Goal: Information Seeking & Learning: Learn about a topic

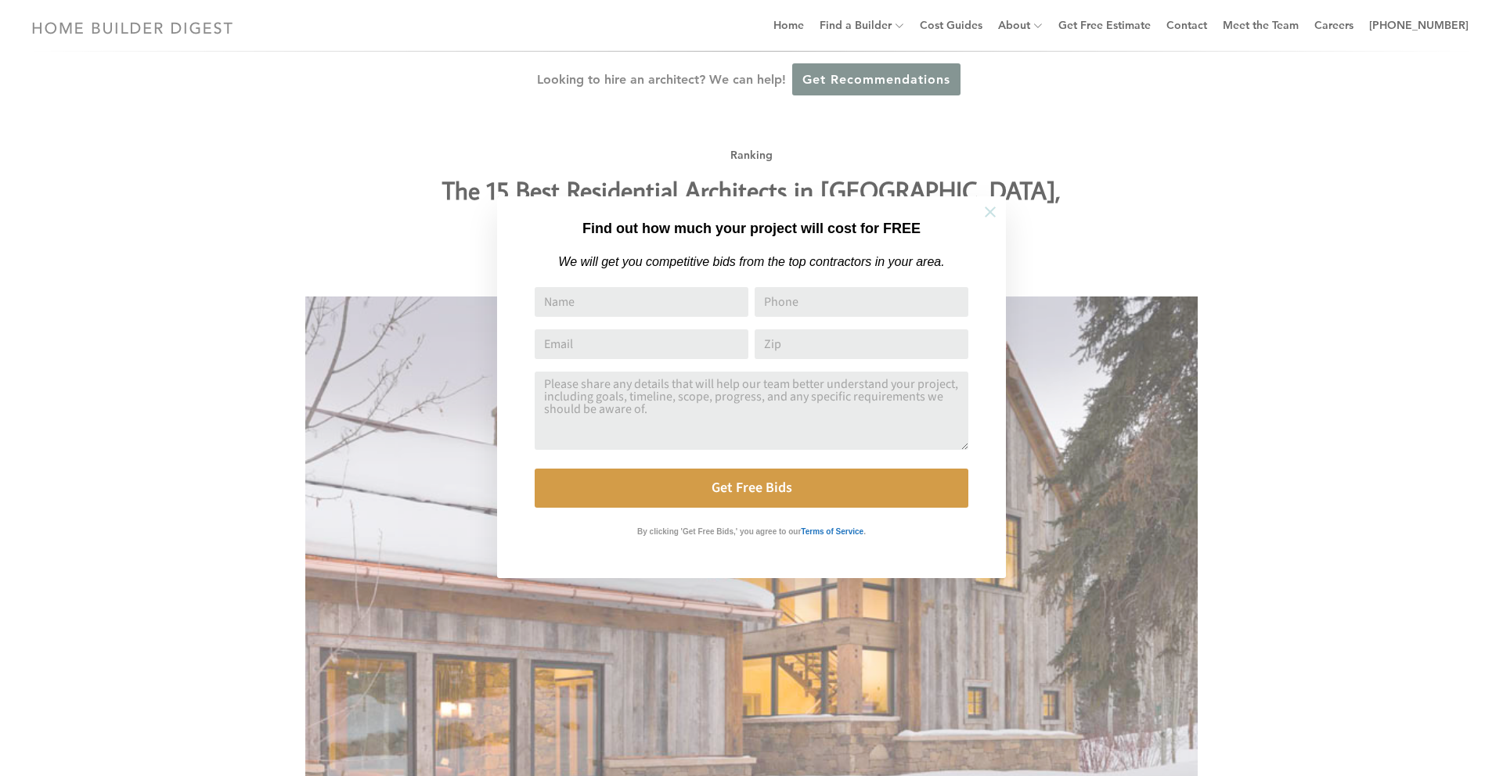
click at [988, 212] on icon at bounding box center [989, 212] width 11 height 11
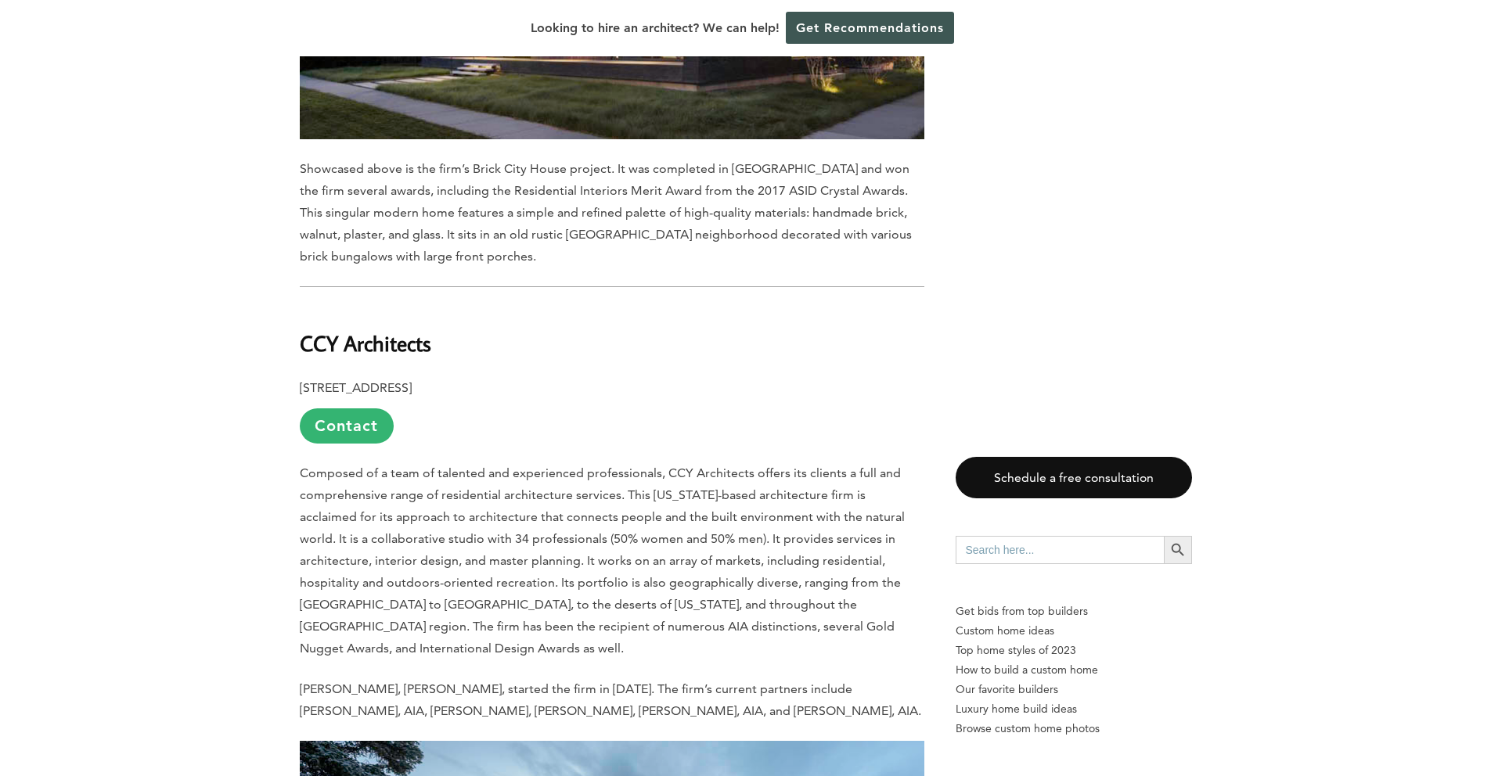
scroll to position [1750, 0]
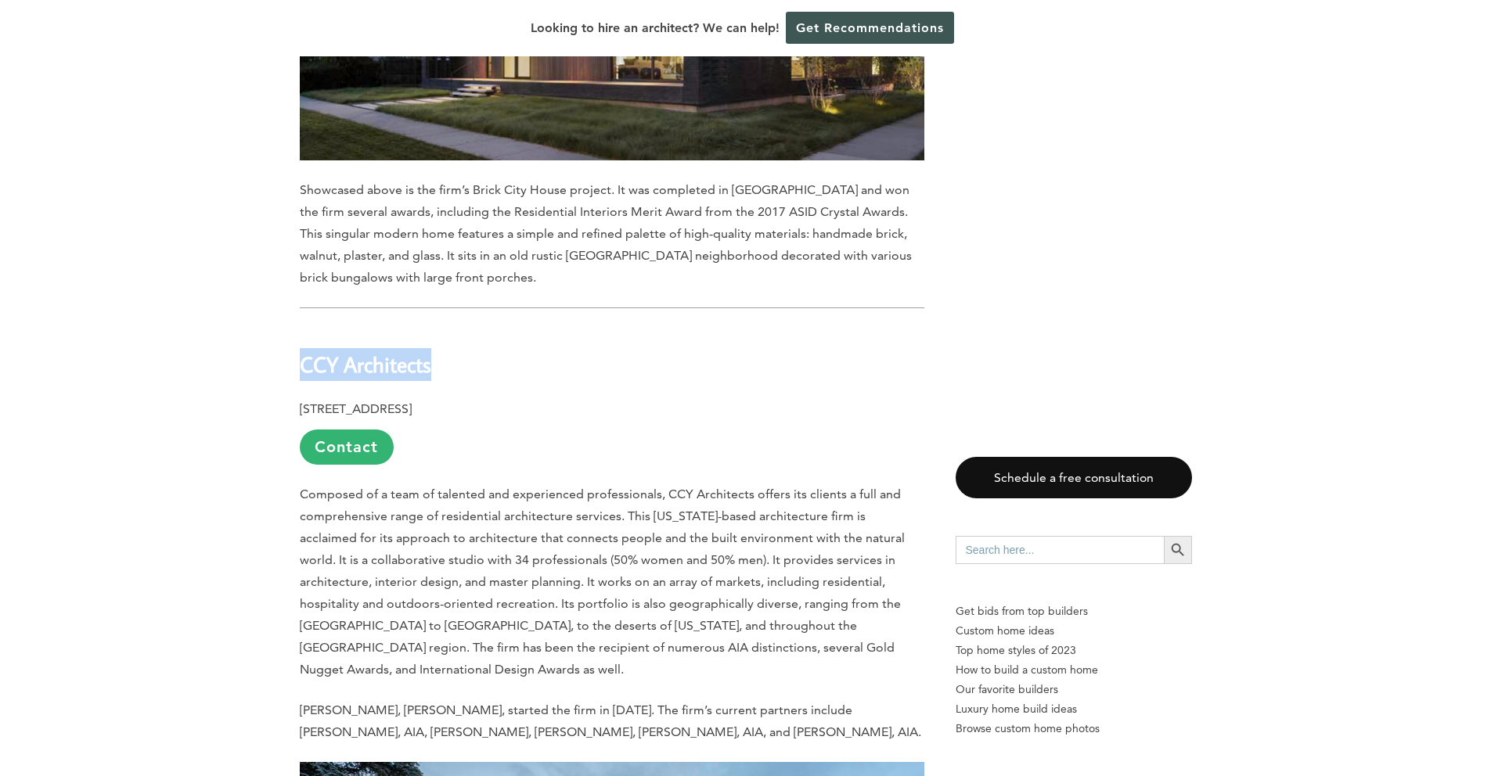
drag, startPoint x: 352, startPoint y: 316, endPoint x: 227, endPoint y: 316, distance: 125.2
copy b "CCY Architects"
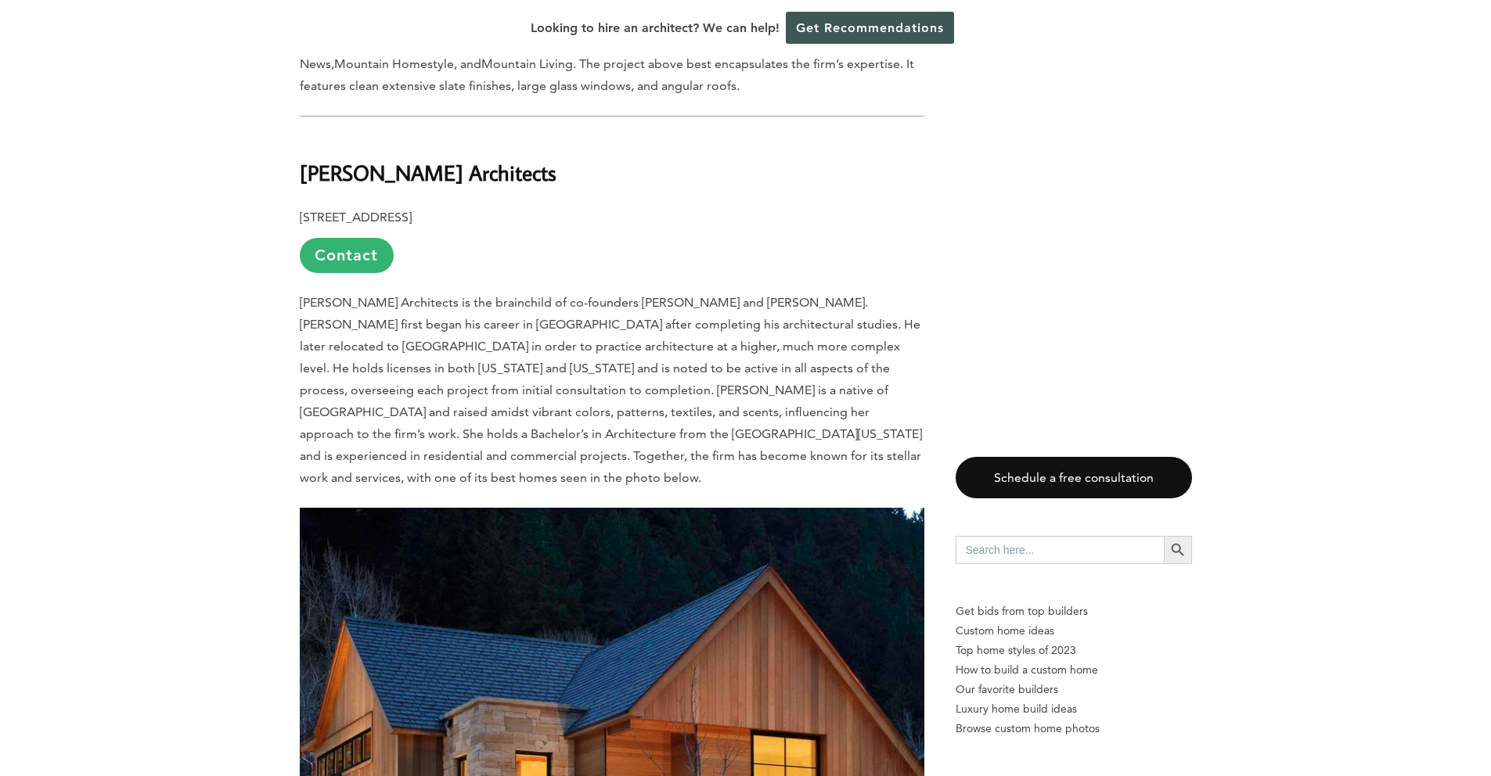
scroll to position [9418, 0]
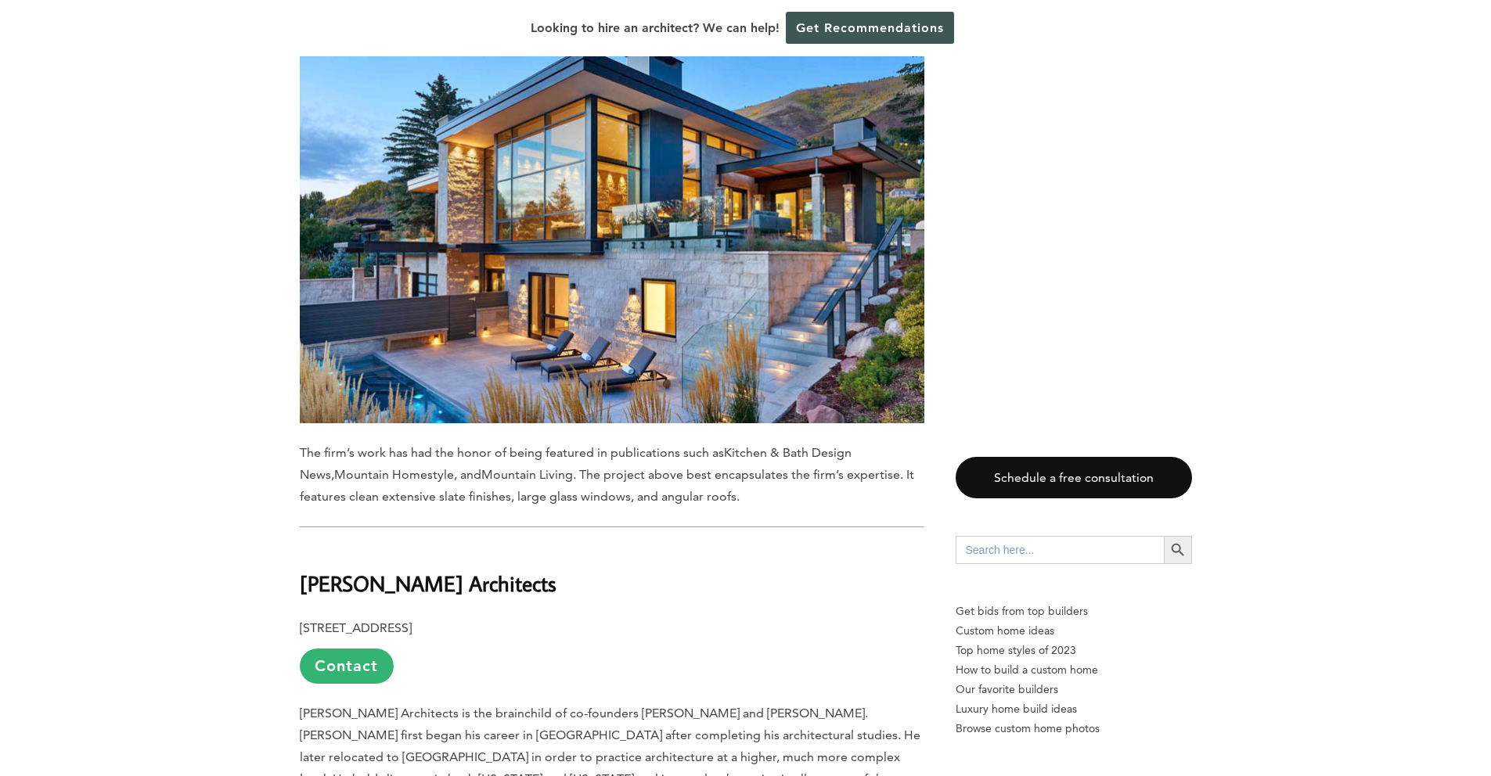
click at [480, 570] on b "[PERSON_NAME] Architects" at bounding box center [428, 583] width 257 height 27
drag, startPoint x: 484, startPoint y: 420, endPoint x: 268, endPoint y: 420, distance: 216.0
copy b "[PERSON_NAME] Architects"
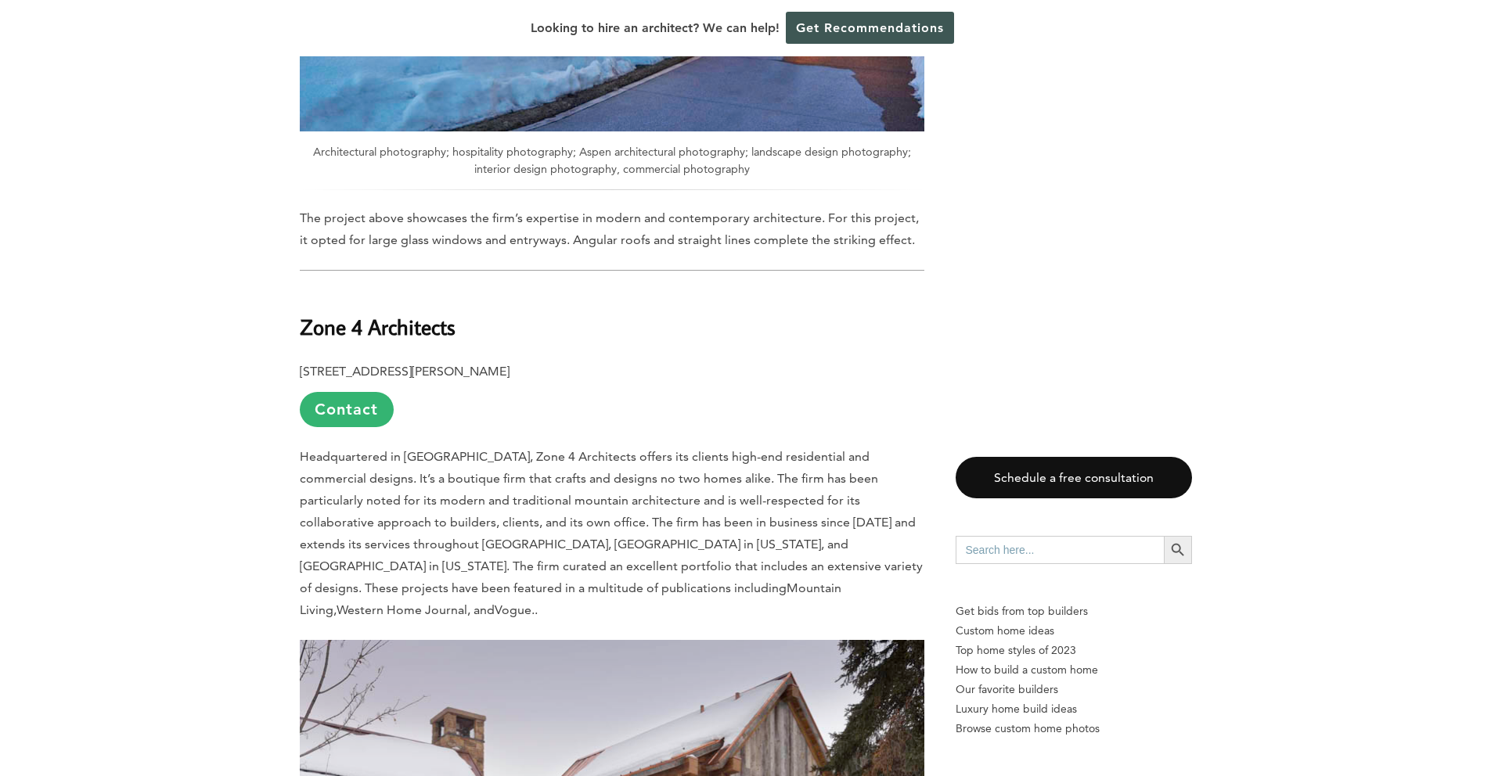
scroll to position [12759, 0]
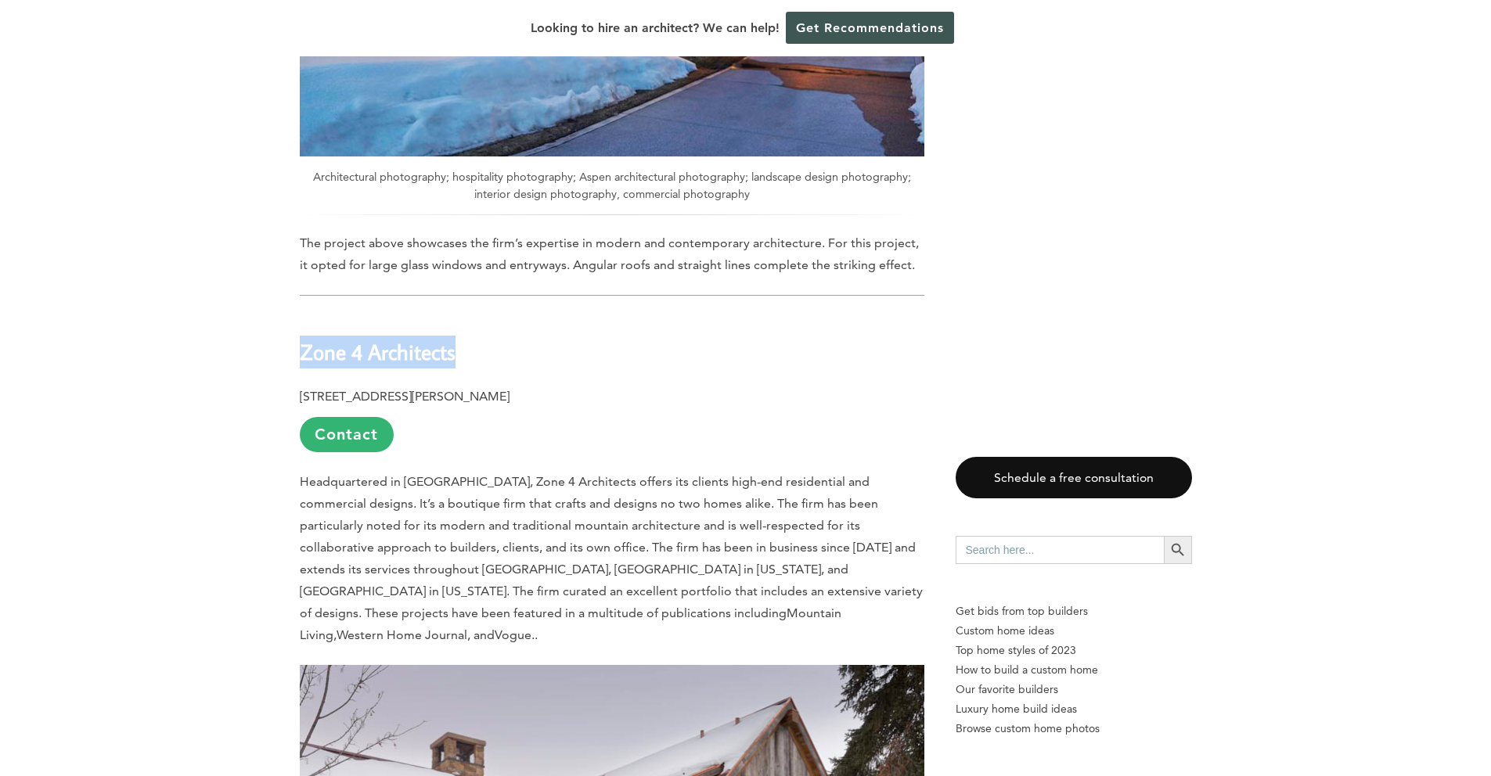
drag, startPoint x: 443, startPoint y: 160, endPoint x: 231, endPoint y: 164, distance: 212.1
copy b "Zone 4 Architects"
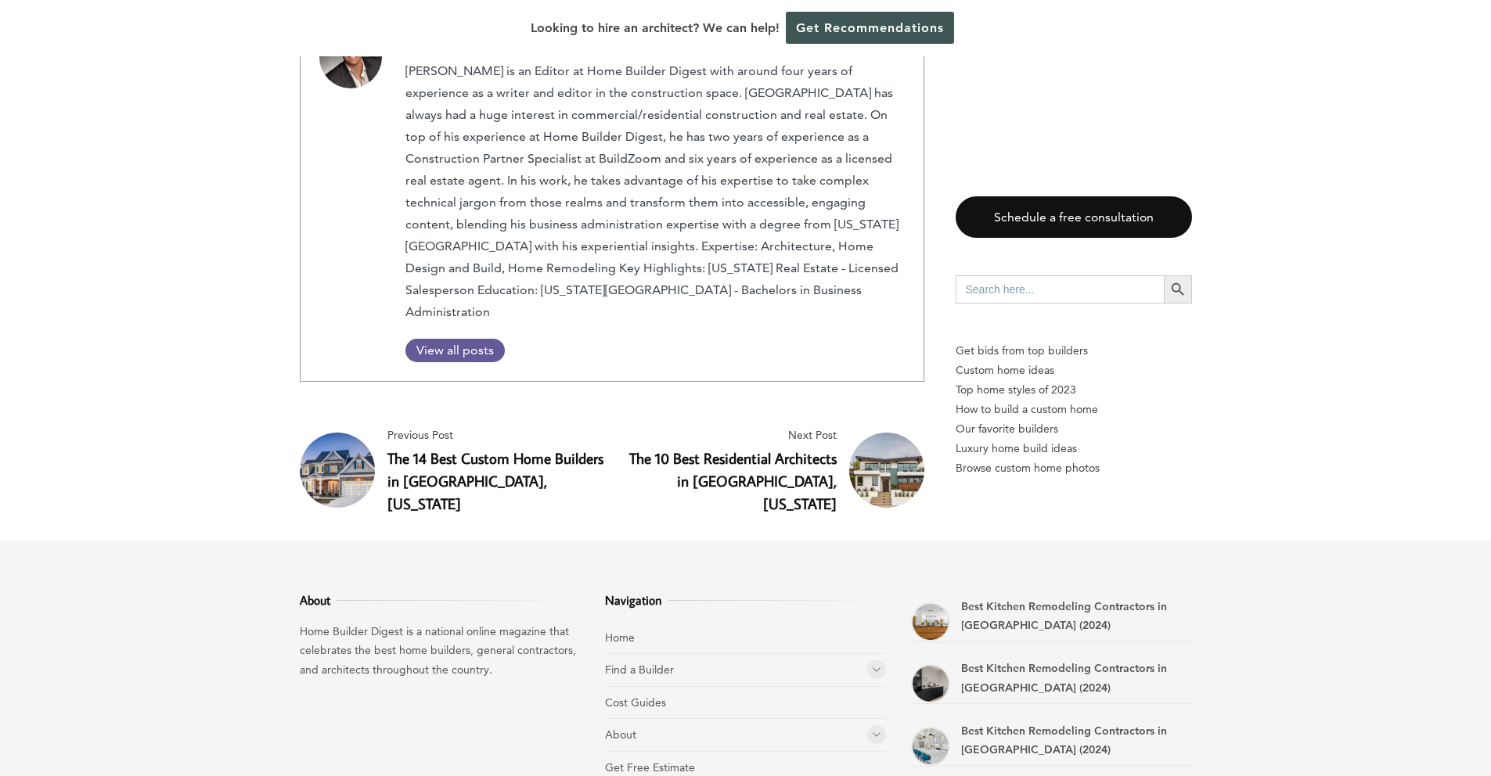
scroll to position [16188, 0]
